Goal: Task Accomplishment & Management: Use online tool/utility

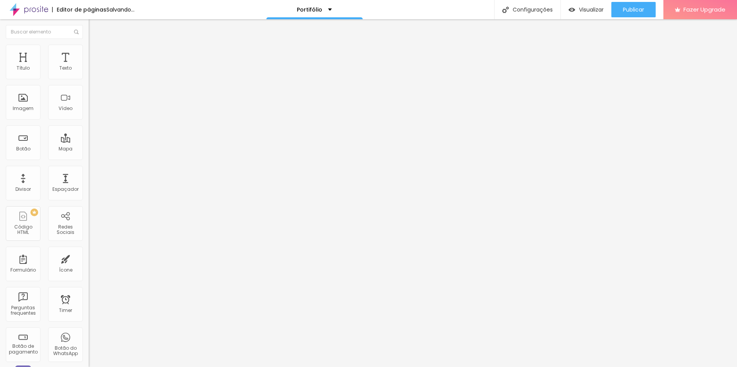
click at [89, 23] on button "Editar Imagem" at bounding box center [133, 28] width 89 height 18
click at [89, 47] on img at bounding box center [92, 48] width 7 height 7
click at [96, 55] on span "Avançado" at bounding box center [108, 57] width 25 height 7
click at [89, 283] on input "text" at bounding box center [135, 287] width 92 height 8
click at [89, 41] on li "Conteúdo" at bounding box center [133, 41] width 89 height 8
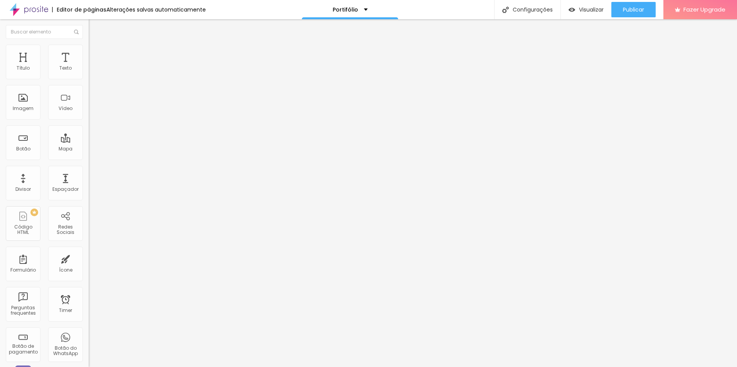
click at [89, 32] on button "Editar Imagem" at bounding box center [133, 28] width 89 height 18
click at [96, 53] on span "Estilo" at bounding box center [102, 50] width 12 height 7
click at [89, 44] on img at bounding box center [92, 40] width 7 height 7
click at [96, 53] on span "Estilo" at bounding box center [102, 50] width 12 height 7
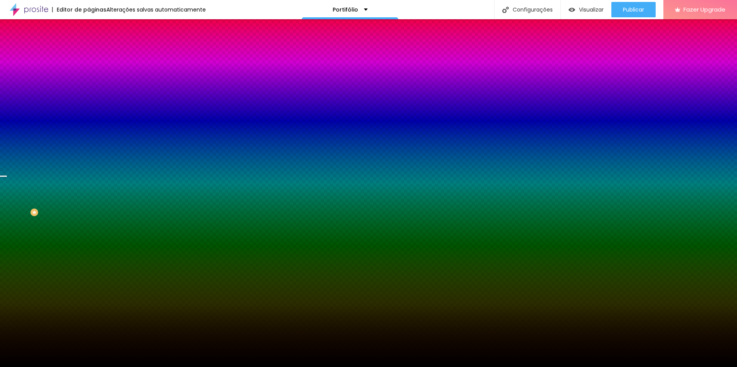
click at [89, 71] on span "Trocar imagem" at bounding box center [110, 67] width 42 height 7
click at [89, 80] on span "Parallax" at bounding box center [98, 77] width 19 height 7
click at [89, 85] on span "Nenhum" at bounding box center [99, 81] width 20 height 7
click at [89, 92] on span "Parallax" at bounding box center [98, 89] width 19 height 7
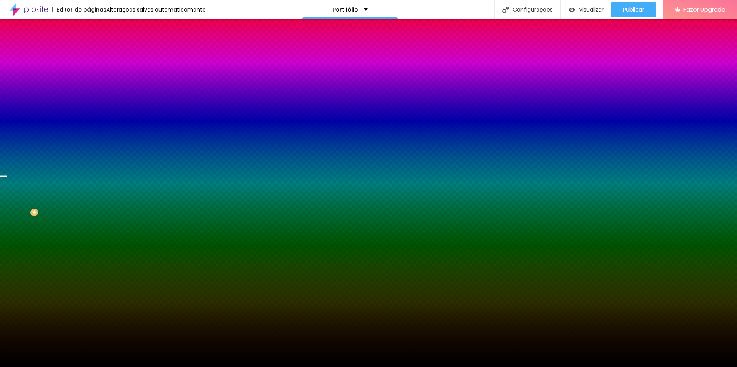
click at [89, 84] on div "Nenhum" at bounding box center [133, 81] width 89 height 5
click at [89, 92] on span "Parallax" at bounding box center [98, 89] width 19 height 7
click at [89, 71] on span "Trocar imagem" at bounding box center [110, 67] width 42 height 7
drag, startPoint x: 576, startPoint y: 73, endPoint x: 451, endPoint y: 134, distance: 138.9
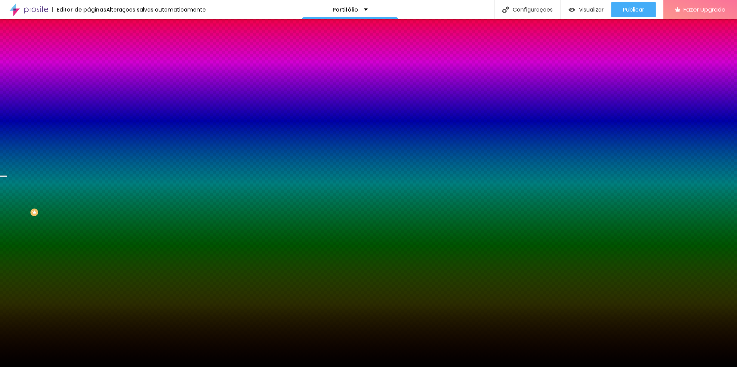
click at [89, 70] on div "Trocar imagem" at bounding box center [133, 67] width 89 height 5
click at [131, 69] on img at bounding box center [133, 67] width 5 height 5
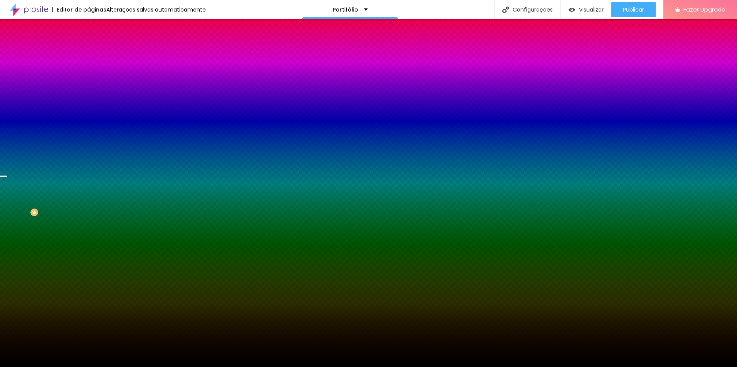
click at [89, 52] on li "Avançado" at bounding box center [133, 56] width 89 height 8
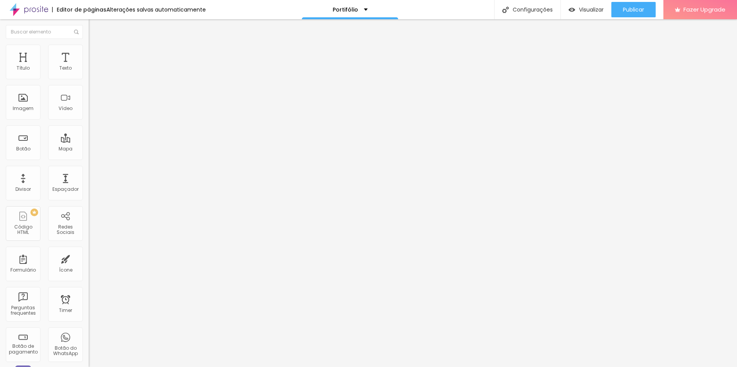
click at [96, 53] on span "Estilo" at bounding box center [102, 50] width 12 height 7
